Goal: Task Accomplishment & Management: Complete application form

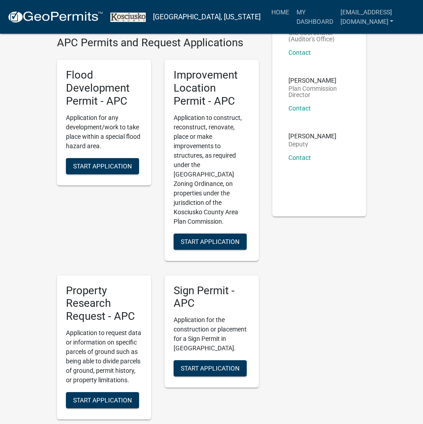
scroll to position [90, 0]
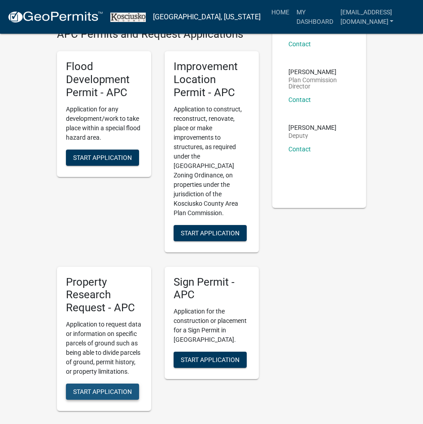
click at [100, 388] on span "Start Application" at bounding box center [102, 391] width 59 height 7
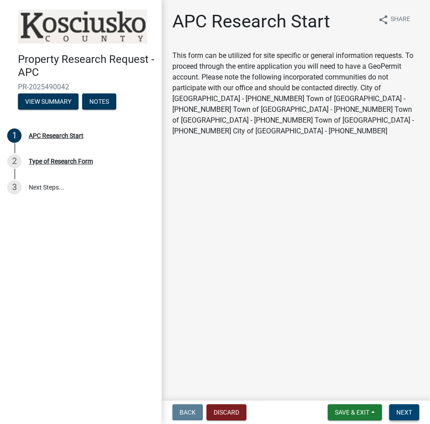
click at [401, 410] on span "Next" at bounding box center [404, 411] width 16 height 7
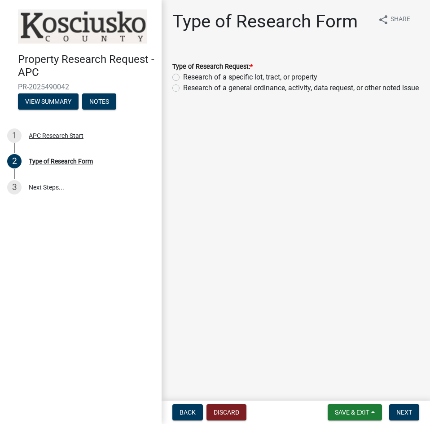
click at [194, 79] on label "Research of a specific lot, tract, or property" at bounding box center [250, 77] width 134 height 11
click at [189, 78] on input "Research of a specific lot, tract, or property" at bounding box center [186, 75] width 6 height 6
radio input "true"
click at [404, 411] on span "Next" at bounding box center [404, 411] width 16 height 7
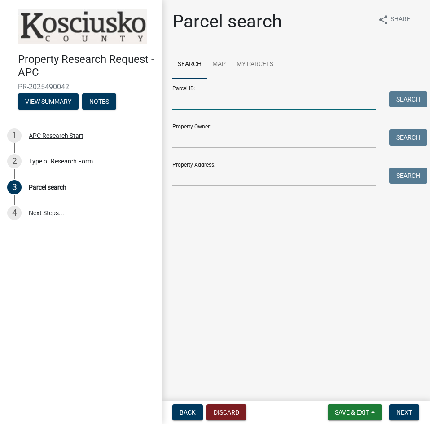
click at [195, 103] on input "Parcel ID:" at bounding box center [273, 100] width 203 height 18
type input "031006024"
click at [400, 100] on button "Search" at bounding box center [408, 99] width 38 height 16
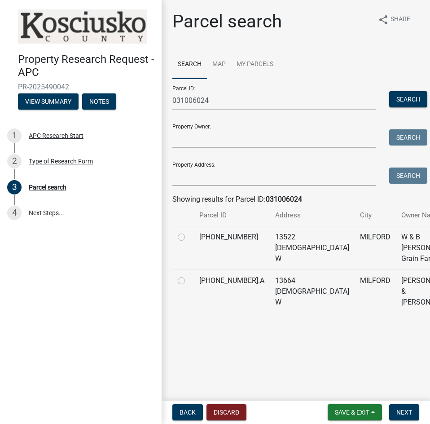
click at [188, 232] on label at bounding box center [188, 232] width 0 height 0
click at [188, 237] on input "radio" at bounding box center [191, 235] width 6 height 6
radio input "true"
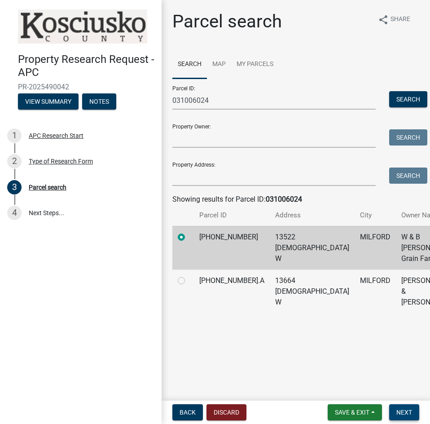
click at [399, 412] on span "Next" at bounding box center [404, 411] width 16 height 7
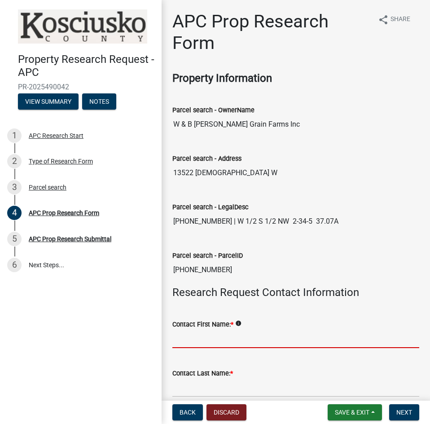
drag, startPoint x: 227, startPoint y: 340, endPoint x: 213, endPoint y: 340, distance: 14.4
click at [227, 340] on input "Contact First Name: *" at bounding box center [295, 338] width 247 height 18
type input "[PERSON_NAME]"
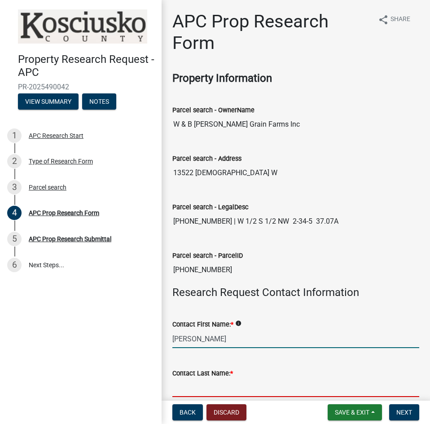
click at [198, 392] on input "Contact Last Name: *" at bounding box center [295, 387] width 247 height 18
type input "[PERSON_NAME]"
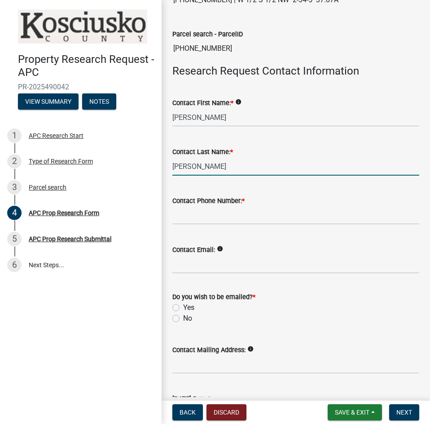
scroll to position [224, 0]
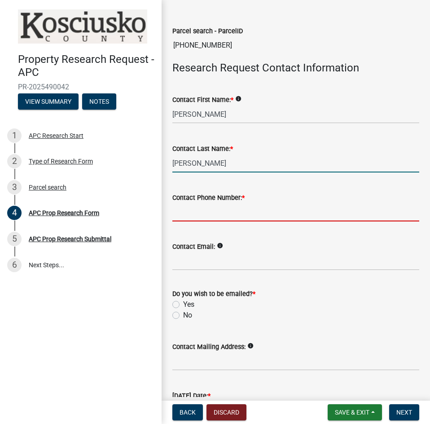
click at [192, 217] on input "Contact Phone Number: *" at bounding box center [295, 212] width 247 height 18
type input "5745493029"
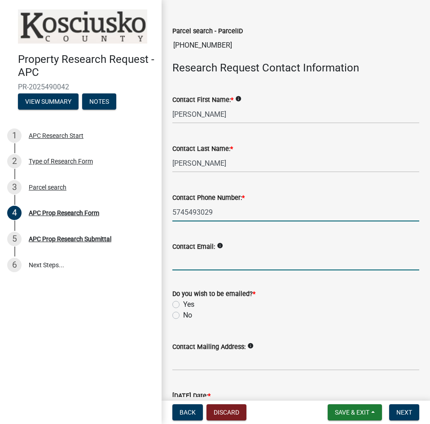
click at [192, 264] on input "Contact Email:" at bounding box center [295, 261] width 247 height 18
type input "[EMAIL_ADDRESS][DOMAIN_NAME]"
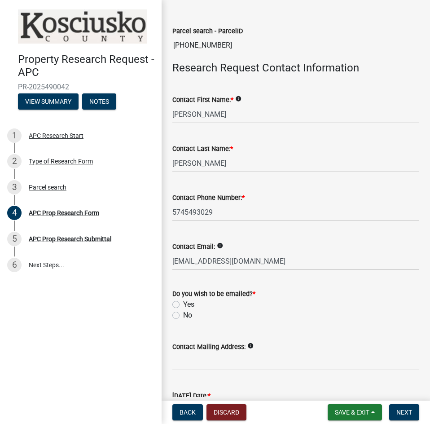
click at [187, 305] on label "Yes" at bounding box center [188, 304] width 11 height 11
click at [187, 305] on input "Yes" at bounding box center [186, 302] width 6 height 6
radio input "true"
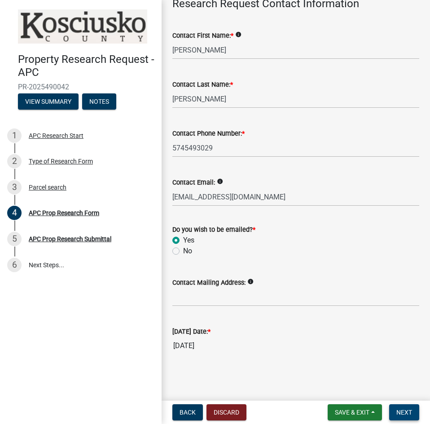
click at [402, 415] on span "Next" at bounding box center [404, 411] width 16 height 7
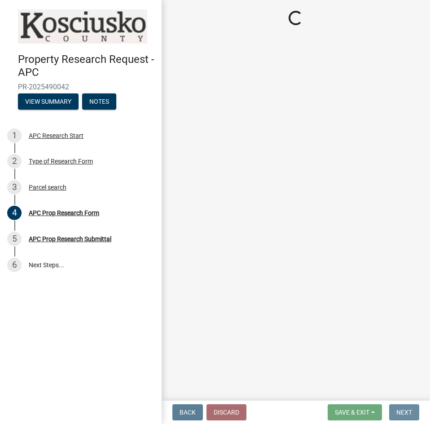
scroll to position [0, 0]
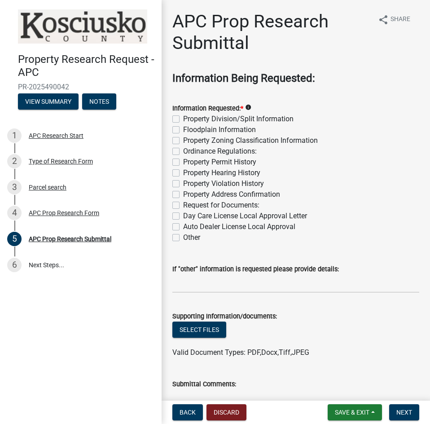
click at [183, 118] on label "Property Division/Split Information" at bounding box center [238, 119] width 110 height 11
click at [183, 118] on input "Property Division/Split Information" at bounding box center [186, 117] width 6 height 6
checkbox input "true"
checkbox input "false"
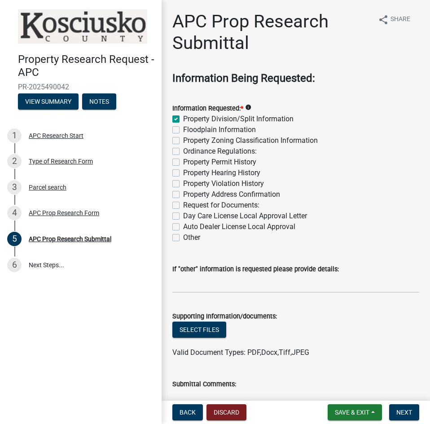
checkbox input "false"
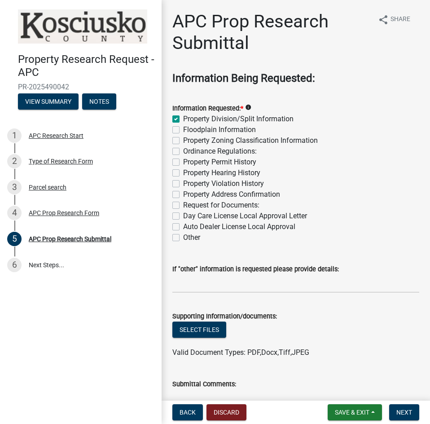
checkbox input "false"
click at [401, 411] on span "Next" at bounding box center [404, 411] width 16 height 7
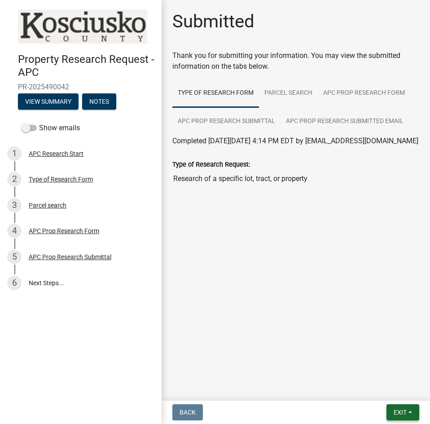
click at [398, 415] on span "Exit" at bounding box center [399, 411] width 13 height 7
click at [375, 385] on button "Save & Exit" at bounding box center [383, 389] width 72 height 22
